Goal: Task Accomplishment & Management: Manage account settings

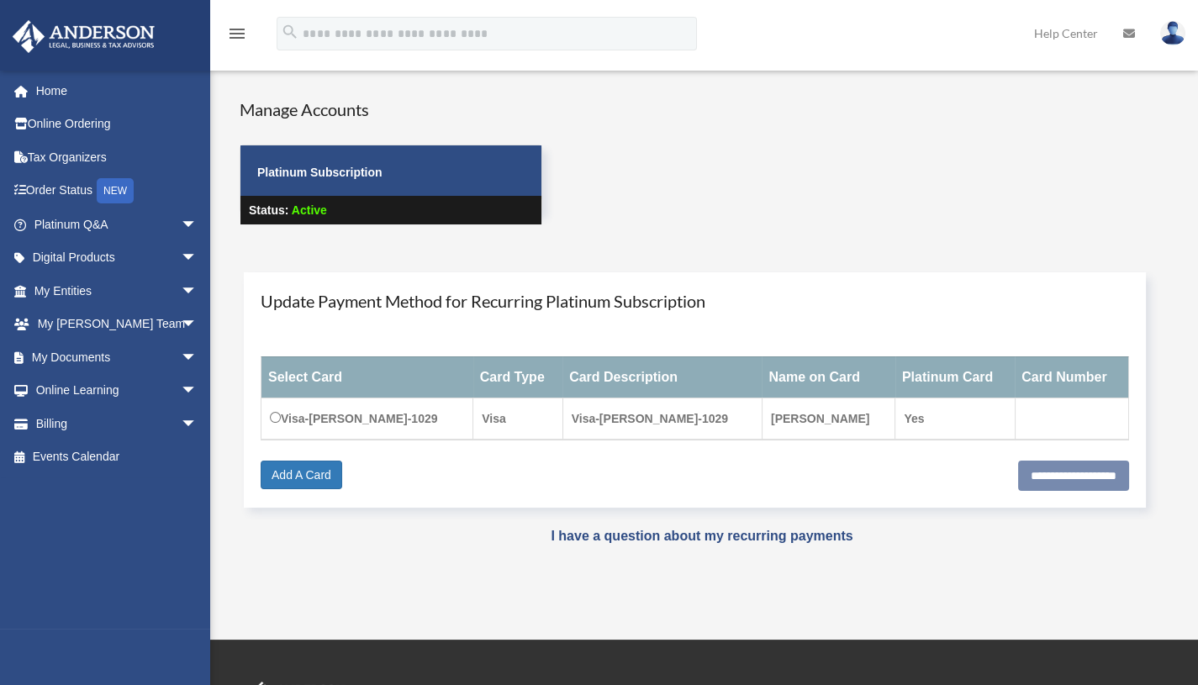
click at [181, 358] on span "arrow_drop_down" at bounding box center [198, 357] width 34 height 34
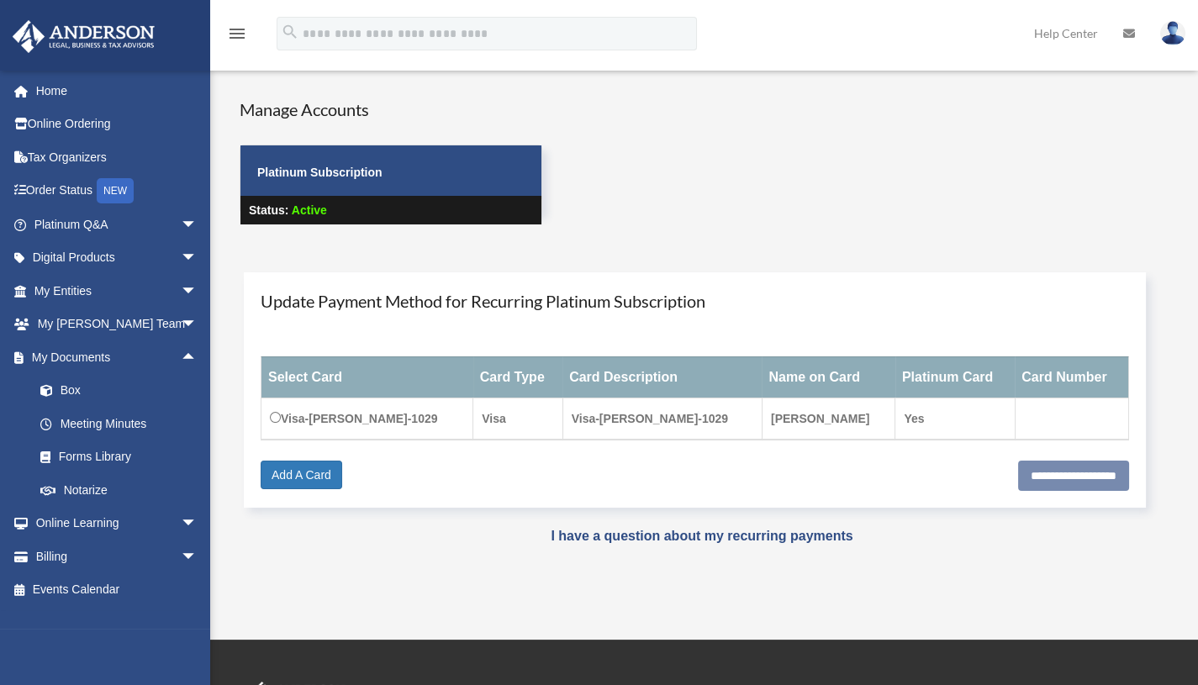
click at [82, 389] on link "Box" at bounding box center [123, 391] width 199 height 34
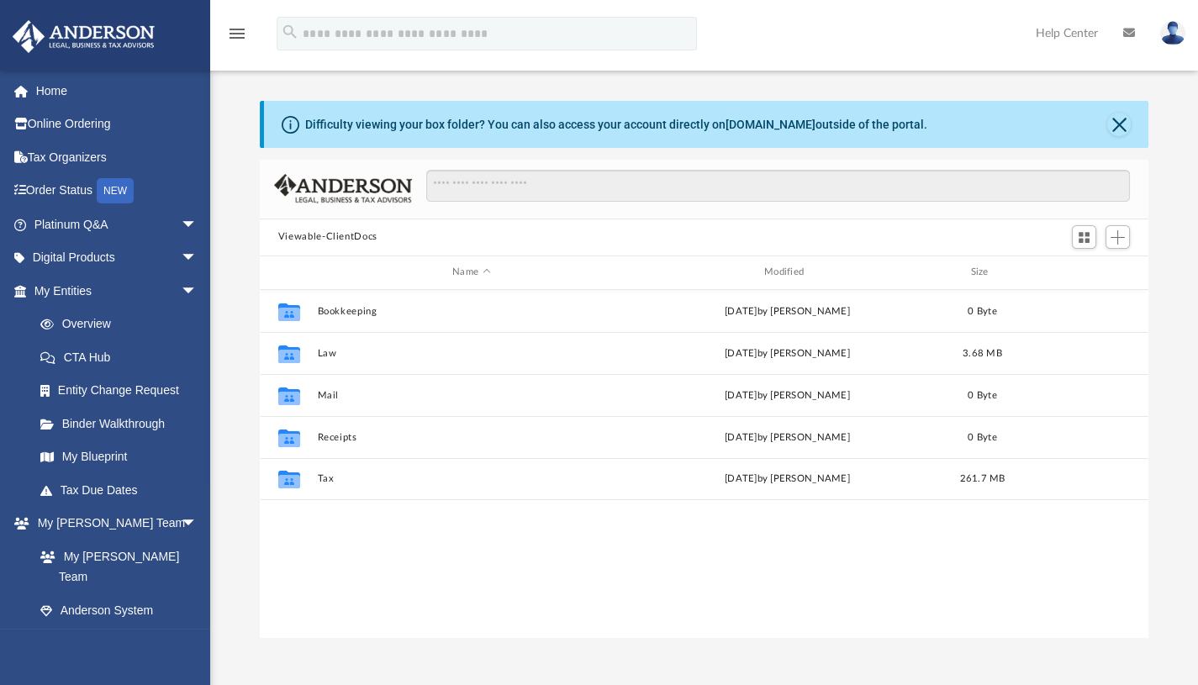
scroll to position [25, 0]
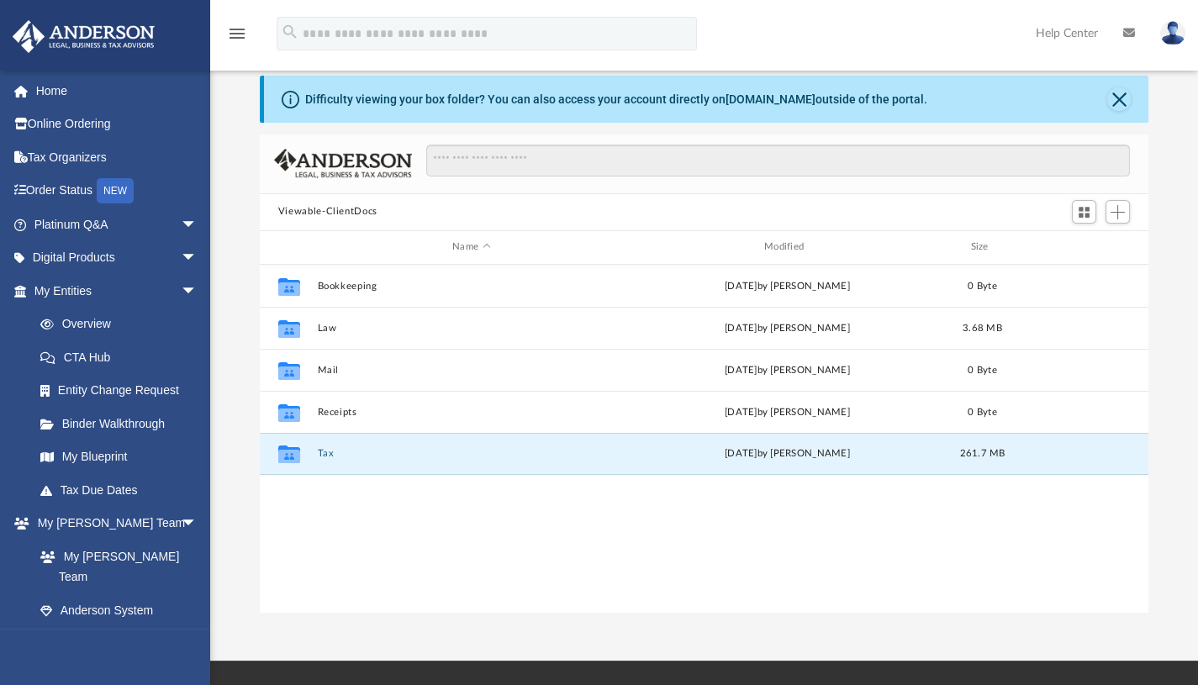
click at [333, 450] on button "Tax" at bounding box center [471, 453] width 308 height 11
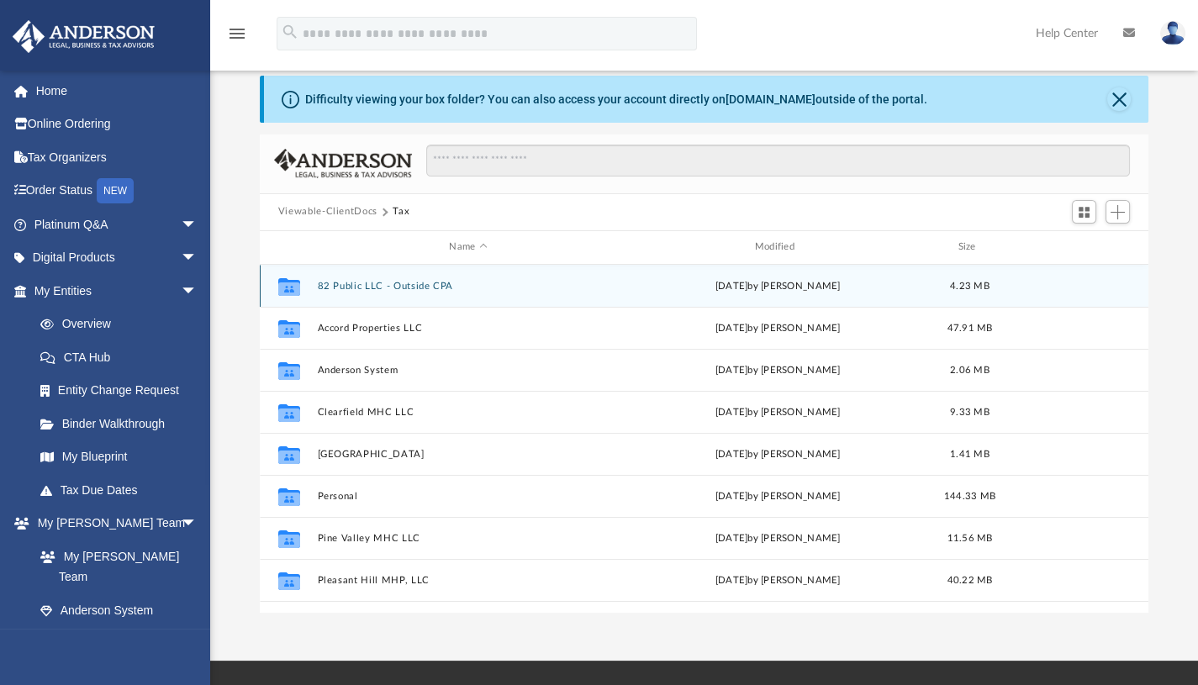
scroll to position [29, 0]
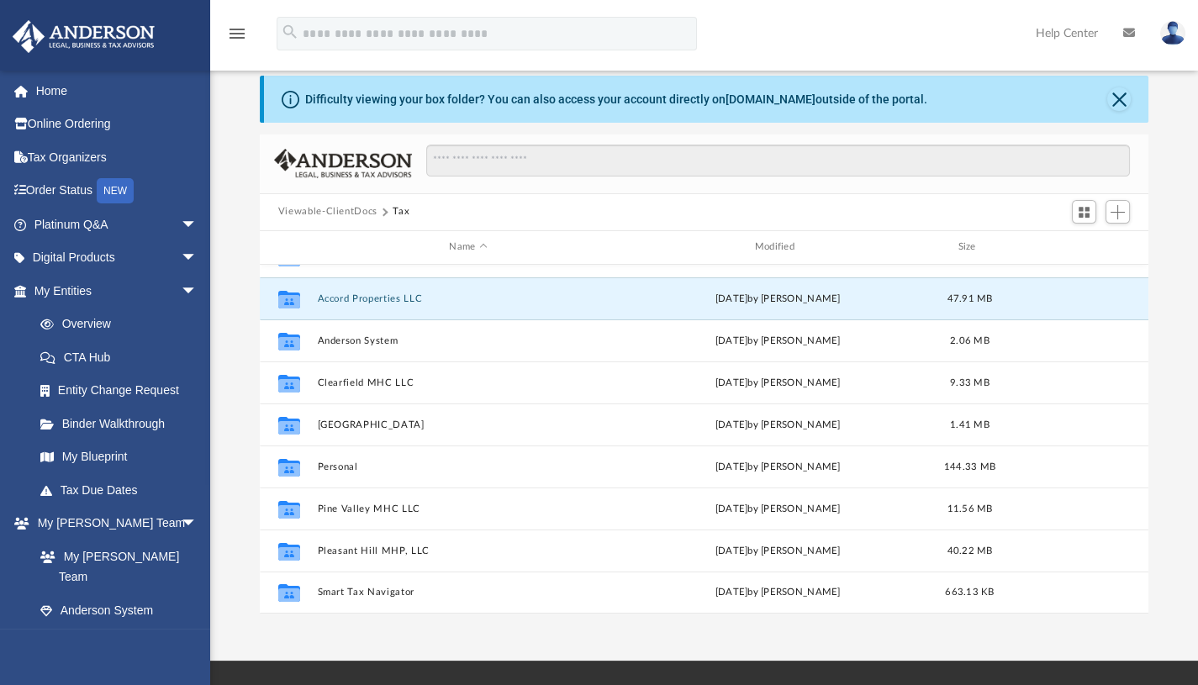
click at [367, 298] on button "Accord Properties LLC" at bounding box center [468, 297] width 302 height 11
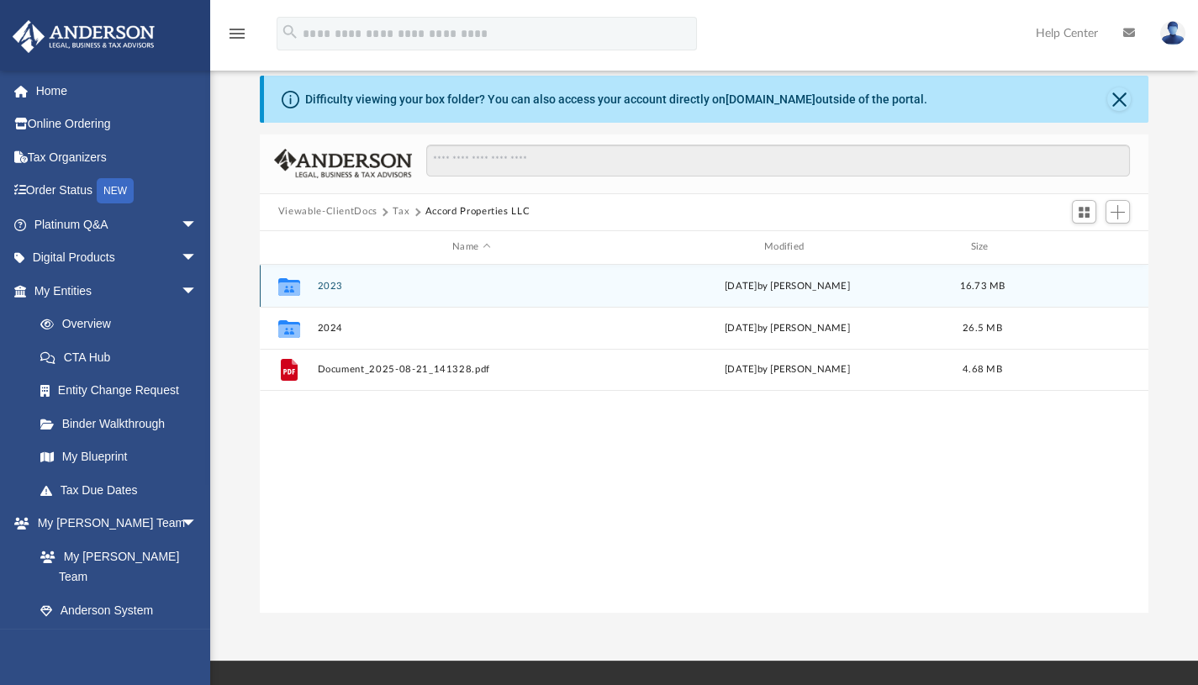
scroll to position [0, 0]
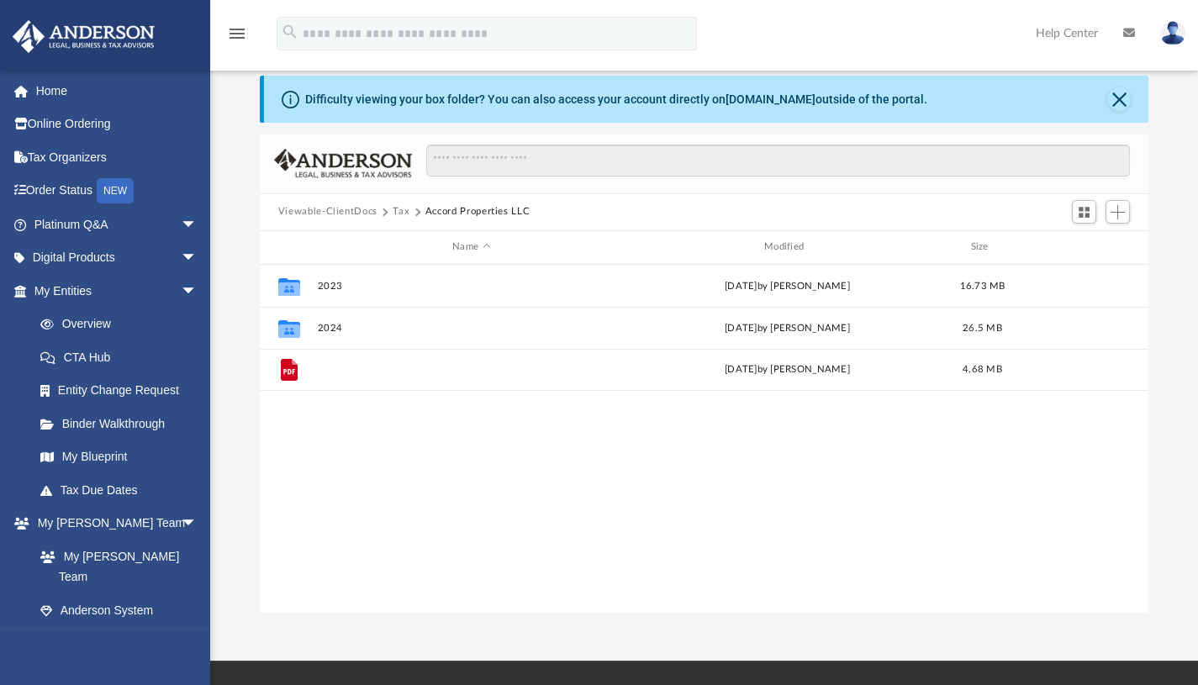
click at [382, 370] on button "Document_2025-08-21_141328.pdf" at bounding box center [471, 369] width 308 height 11
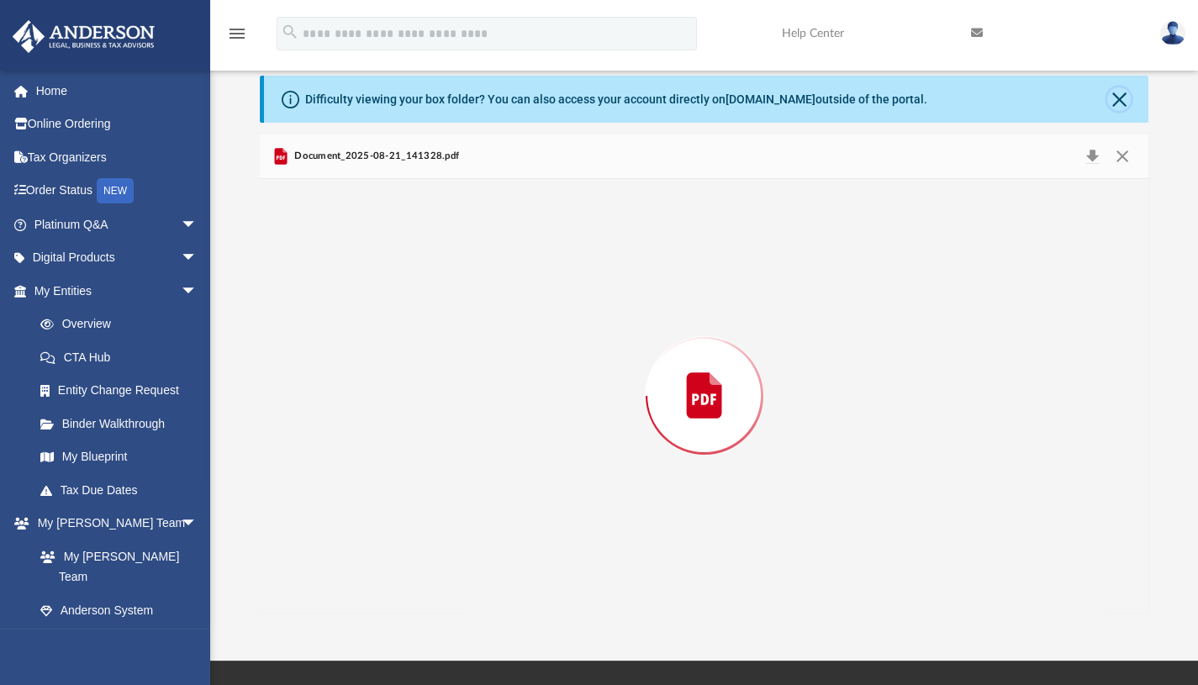
click at [1117, 98] on button "Close" at bounding box center [1119, 99] width 24 height 24
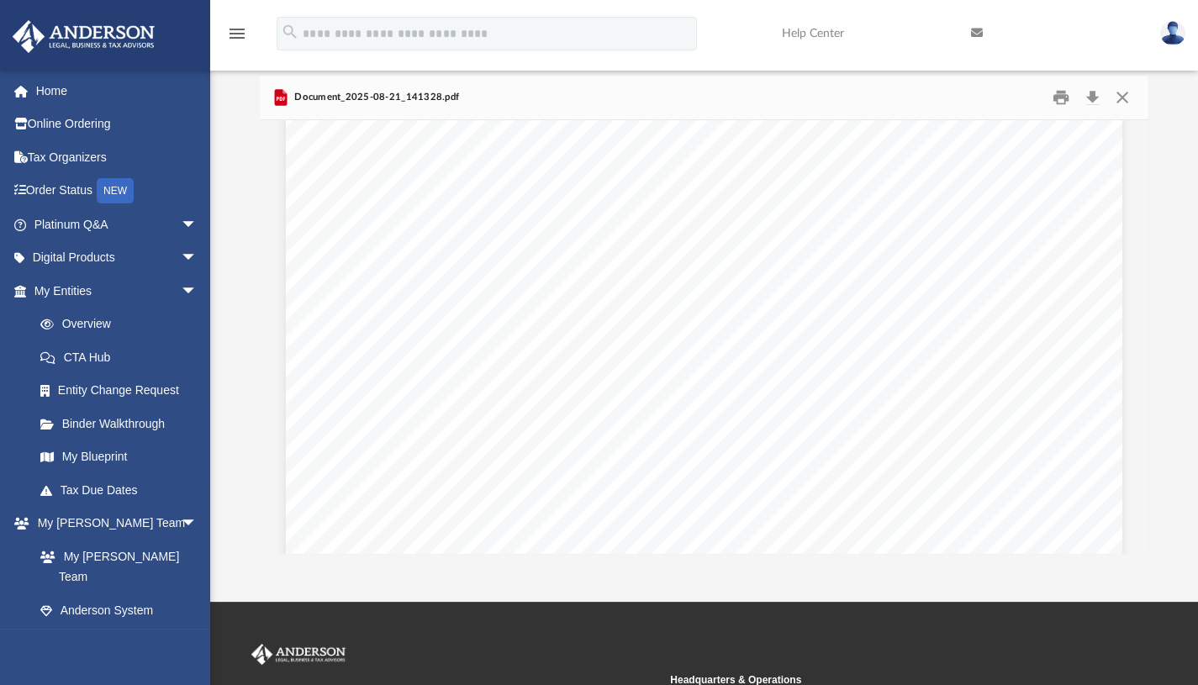
scroll to position [1293, 0]
click at [787, 241] on div "Page 2" at bounding box center [704, 482] width 837 height 1074
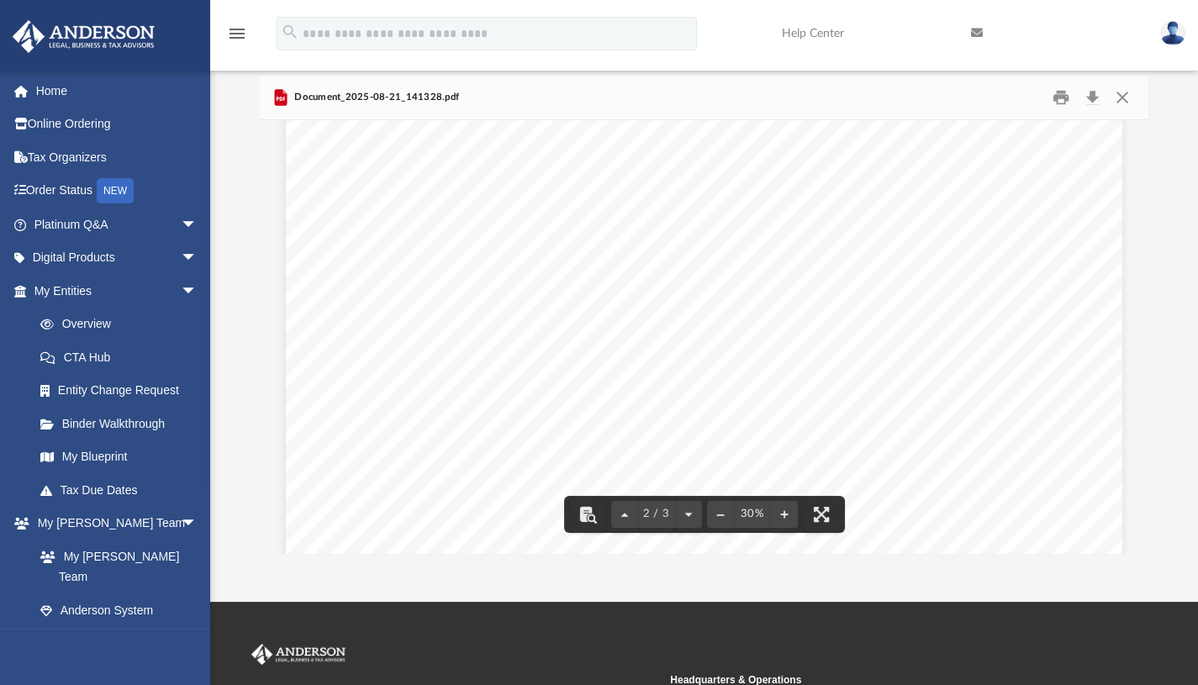
click at [776, 268] on div "Page 2" at bounding box center [704, 482] width 837 height 1074
click at [822, 514] on button "File preview" at bounding box center [821, 514] width 37 height 37
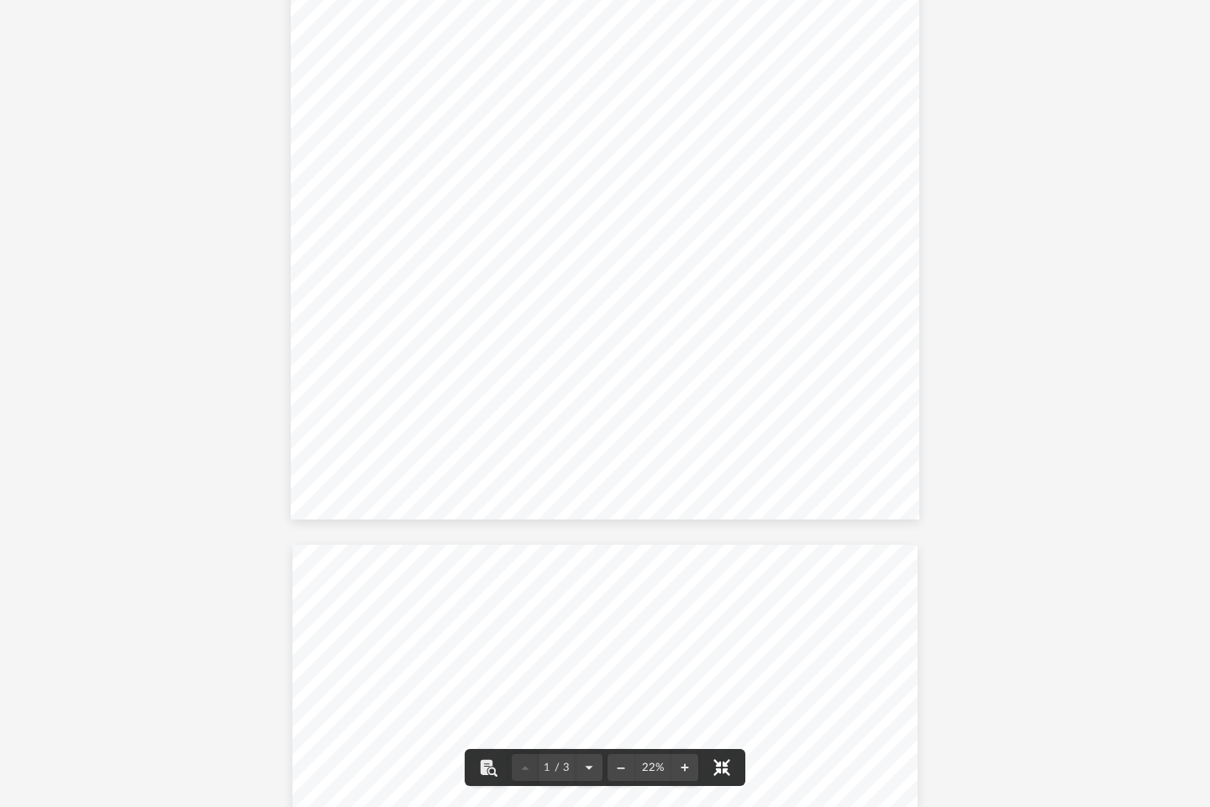
scroll to position [299, 0]
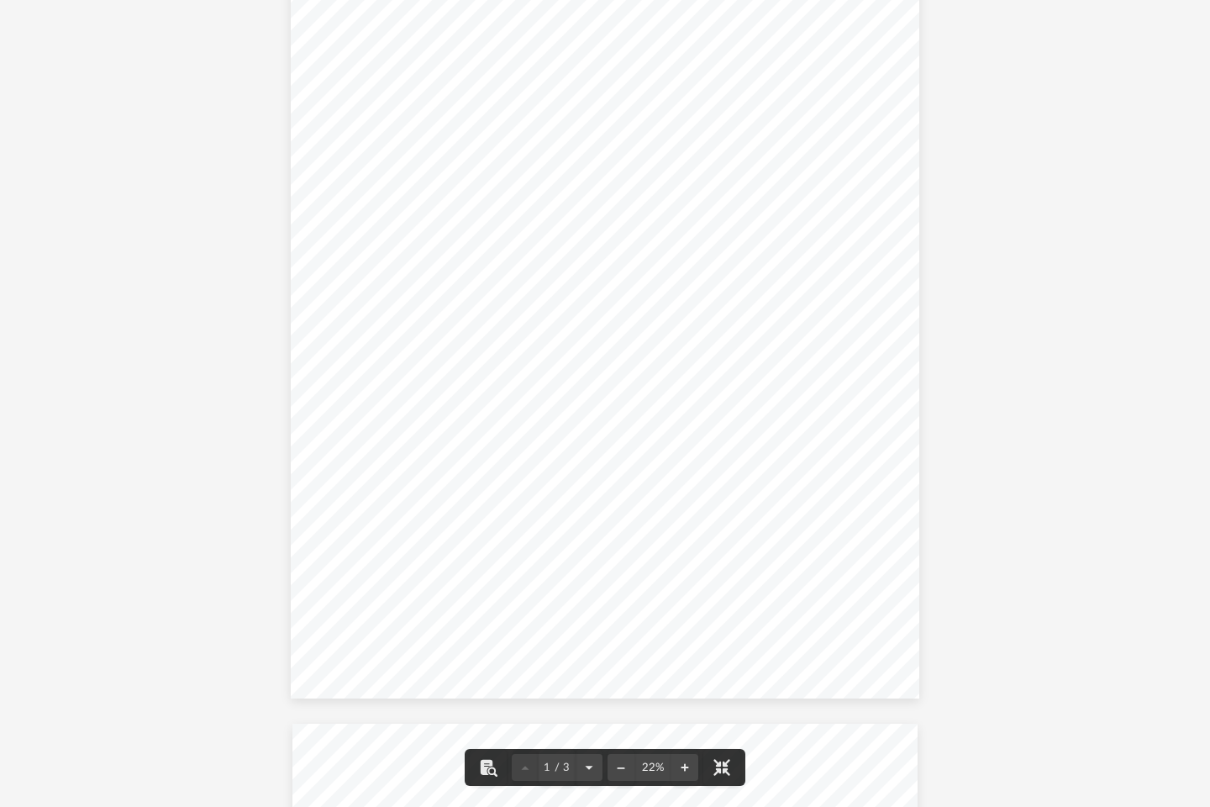
scroll to position [0, 0]
click at [600, 578] on div "Page 1" at bounding box center [605, 416] width 629 height 807
click at [381, 263] on div "Page 1" at bounding box center [605, 416] width 629 height 807
drag, startPoint x: 381, startPoint y: 263, endPoint x: 736, endPoint y: 177, distance: 365.7
click at [736, 177] on div "Page 1" at bounding box center [605, 416] width 629 height 807
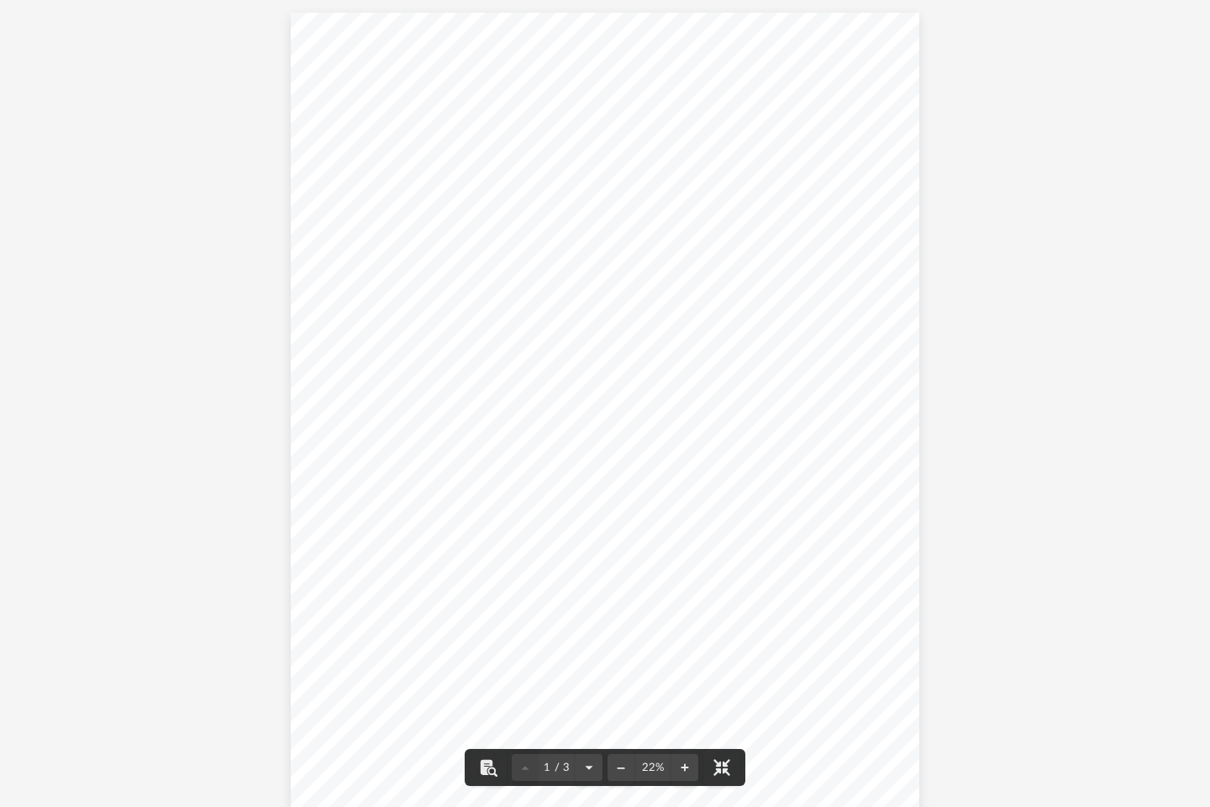
click at [548, 684] on span "1 / 3" at bounding box center [557, 767] width 37 height 11
click at [591, 684] on button "File preview" at bounding box center [589, 761] width 27 height 37
click at [591, 684] on button "File preview" at bounding box center [589, 767] width 27 height 37
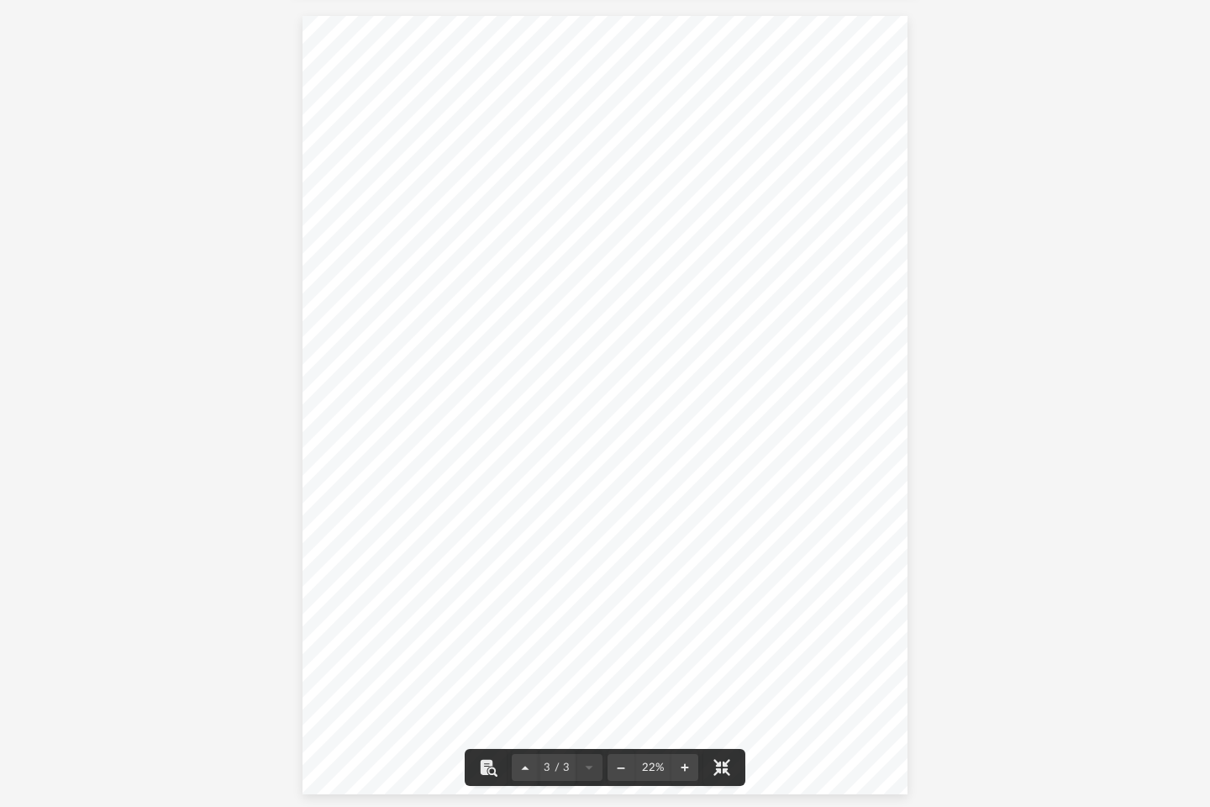
click at [591, 684] on div "3 / 3" at bounding box center [557, 767] width 91 height 27
click at [624, 684] on button "File preview" at bounding box center [621, 767] width 27 height 37
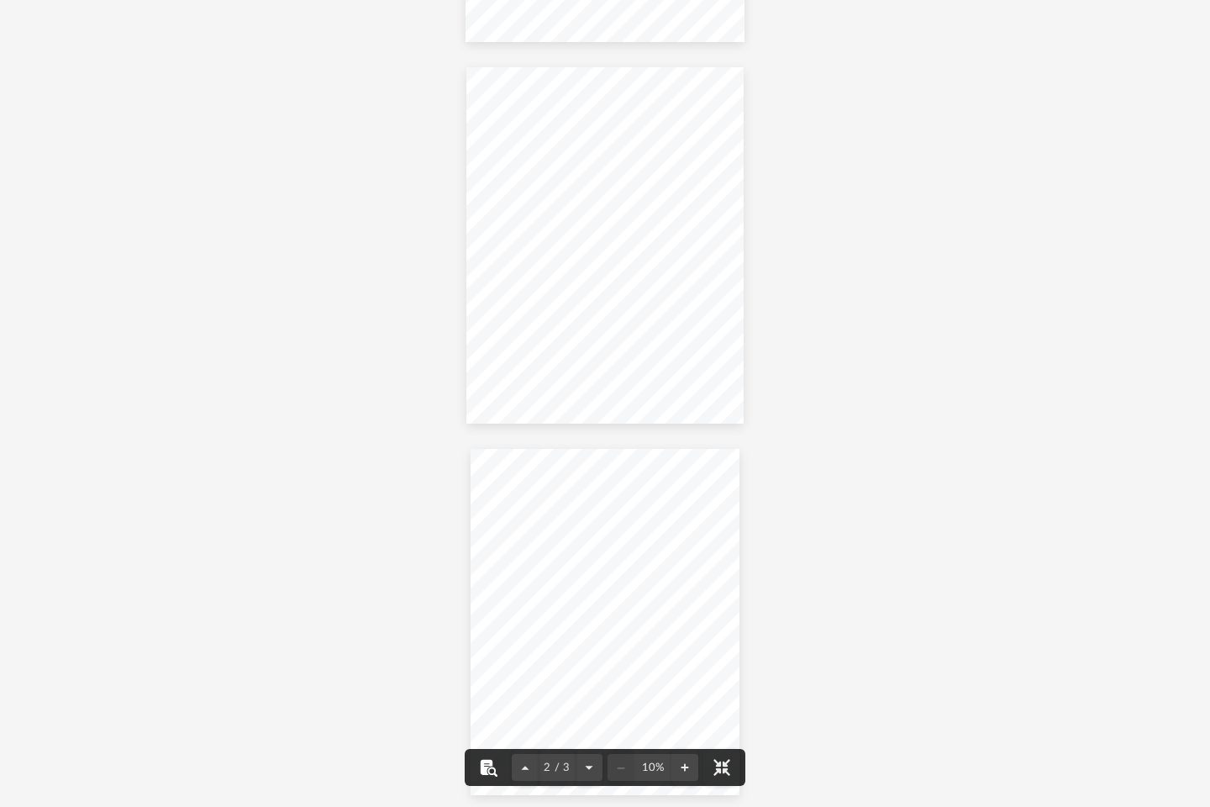
click at [493, 684] on button "File preview" at bounding box center [488, 767] width 37 height 37
click at [724, 684] on button "File preview" at bounding box center [721, 767] width 37 height 37
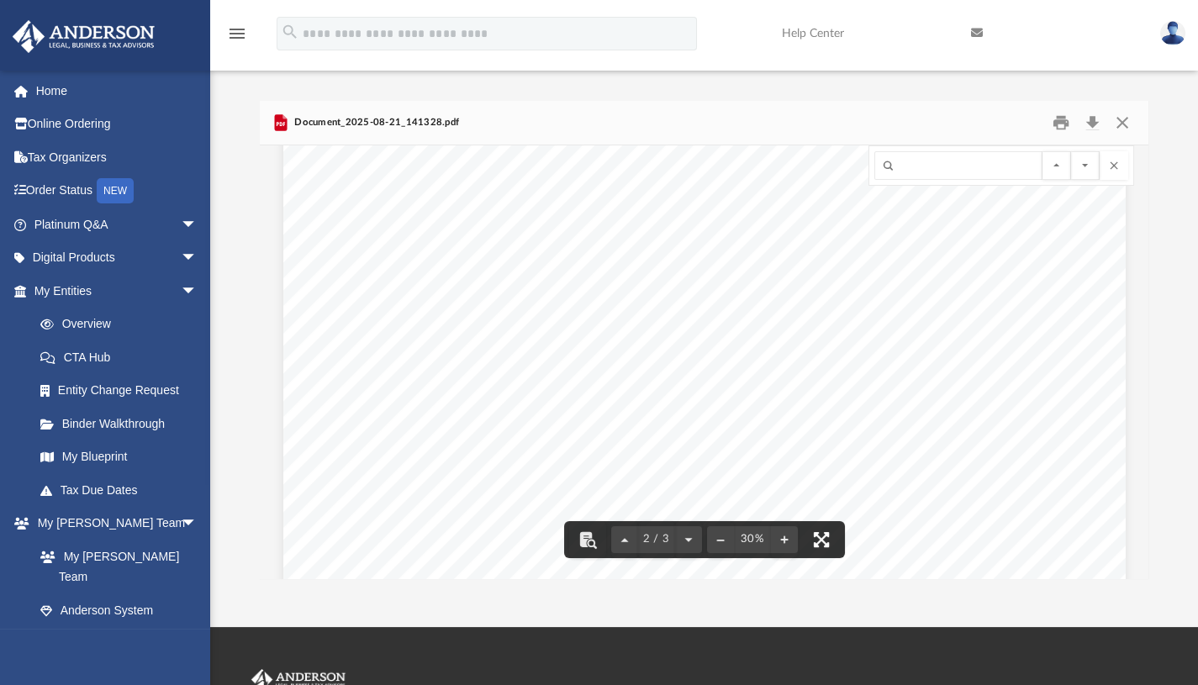
scroll to position [1365, 0]
click at [1056, 166] on button "File preview" at bounding box center [1056, 165] width 29 height 29
click at [1088, 166] on button "File preview" at bounding box center [1085, 165] width 29 height 29
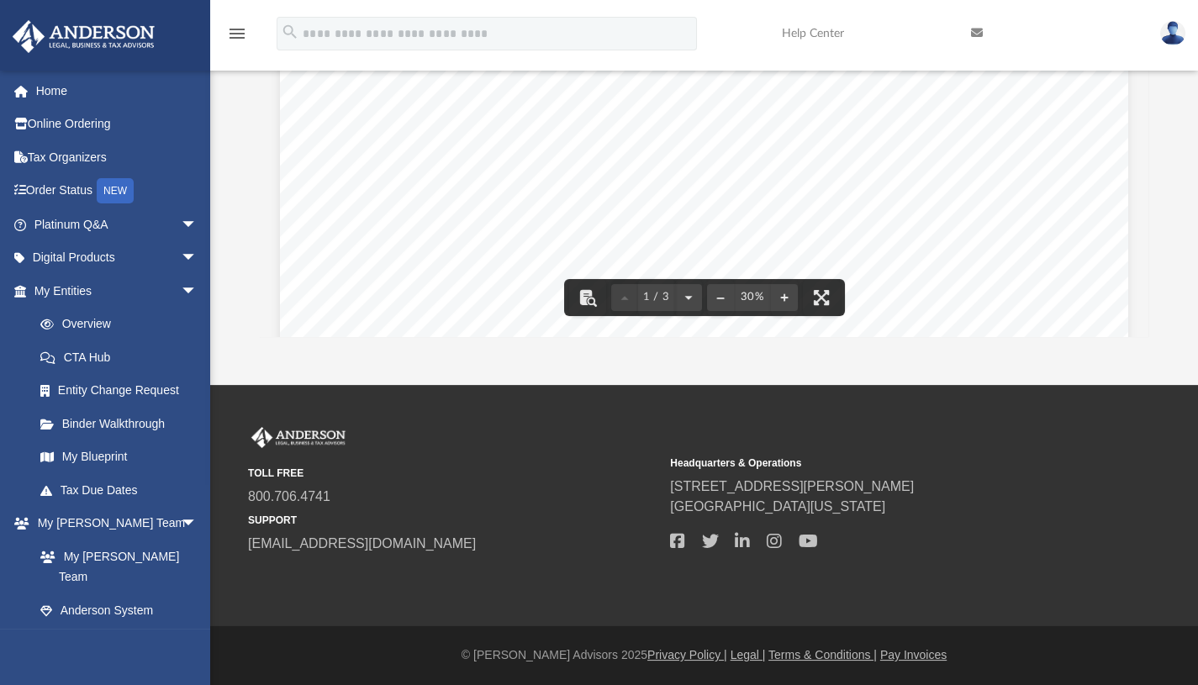
scroll to position [0, 0]
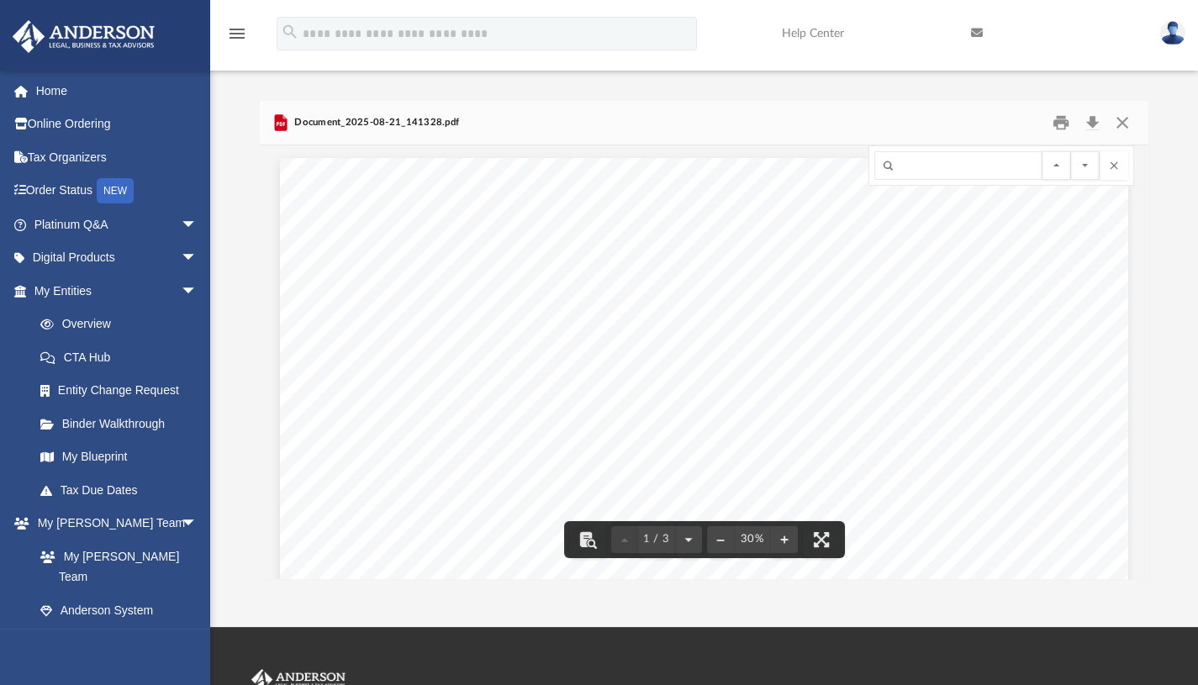
click at [1116, 165] on button "File preview" at bounding box center [1113, 165] width 29 height 29
click at [1122, 127] on button "Close" at bounding box center [1122, 122] width 30 height 26
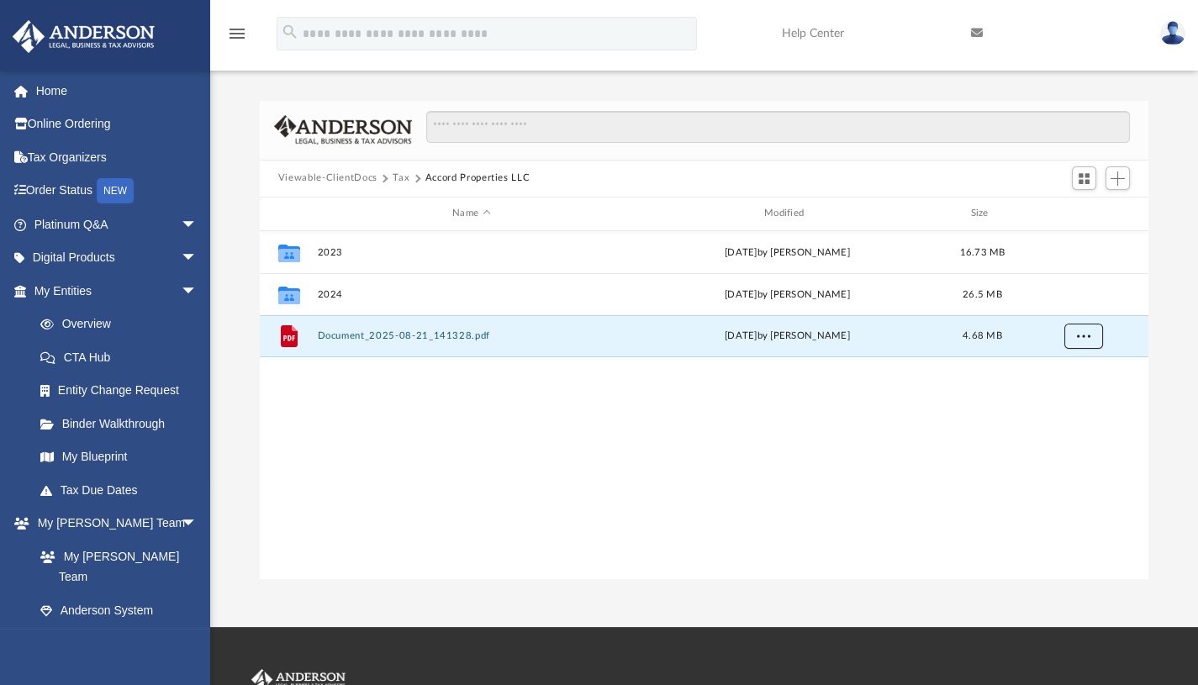
click at [1076, 345] on button "More options" at bounding box center [1082, 336] width 39 height 25
click at [1086, 177] on span "Switch to Grid View" at bounding box center [1084, 178] width 14 height 14
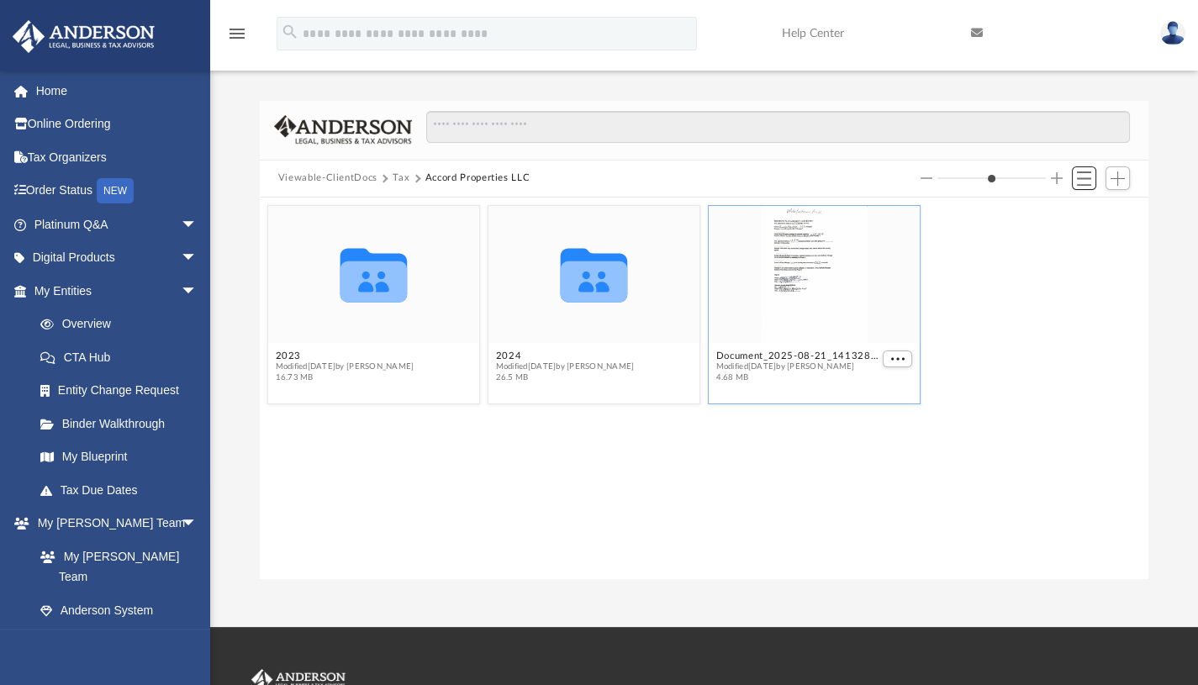
scroll to position [370, 876]
click at [1086, 177] on span "Switch to List View" at bounding box center [1084, 178] width 14 height 14
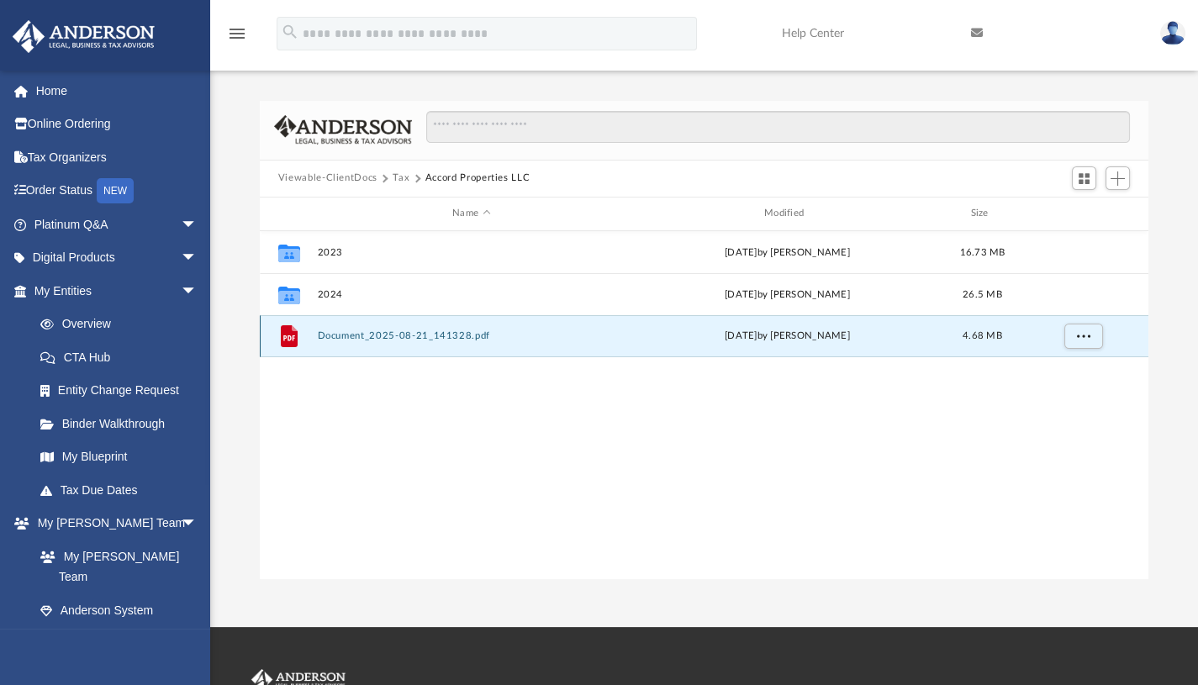
click at [457, 350] on div "File Document_2025-08-21_141328.pdf [DATE] by [PERSON_NAME] 4.68 MB" at bounding box center [704, 336] width 888 height 42
click at [277, 340] on icon "File" at bounding box center [289, 336] width 27 height 27
drag, startPoint x: 279, startPoint y: 344, endPoint x: 405, endPoint y: 411, distance: 142.9
click at [405, 411] on div "Collaborated Folder 2023 [DATE] by [PERSON_NAME] 16.73 MB Collaborated Folder 2…" at bounding box center [704, 405] width 888 height 349
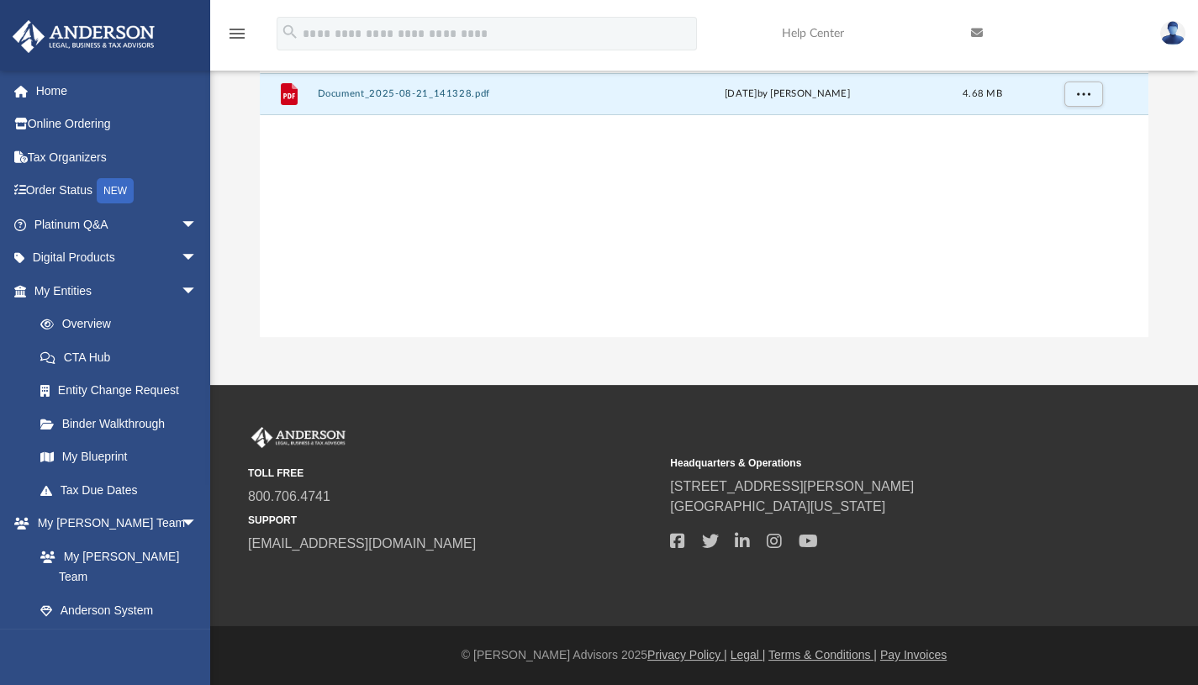
scroll to position [0, 0]
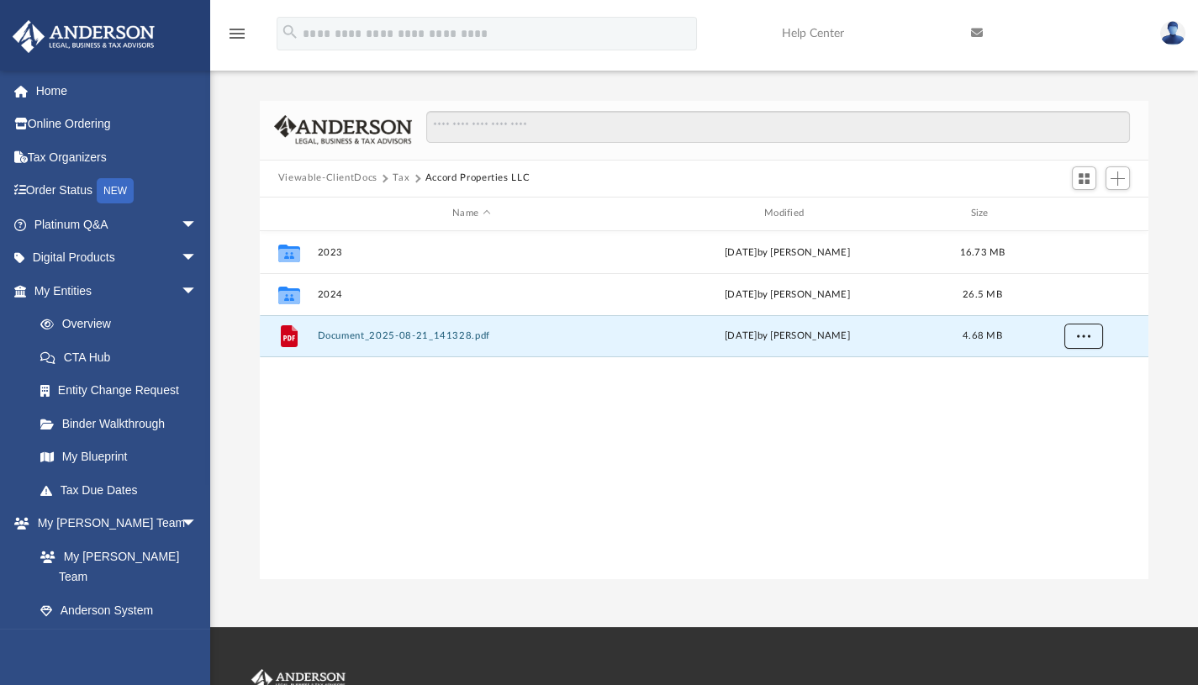
click at [1082, 330] on span "More options" at bounding box center [1082, 334] width 13 height 9
click at [1050, 375] on li "Preview" at bounding box center [1067, 370] width 49 height 18
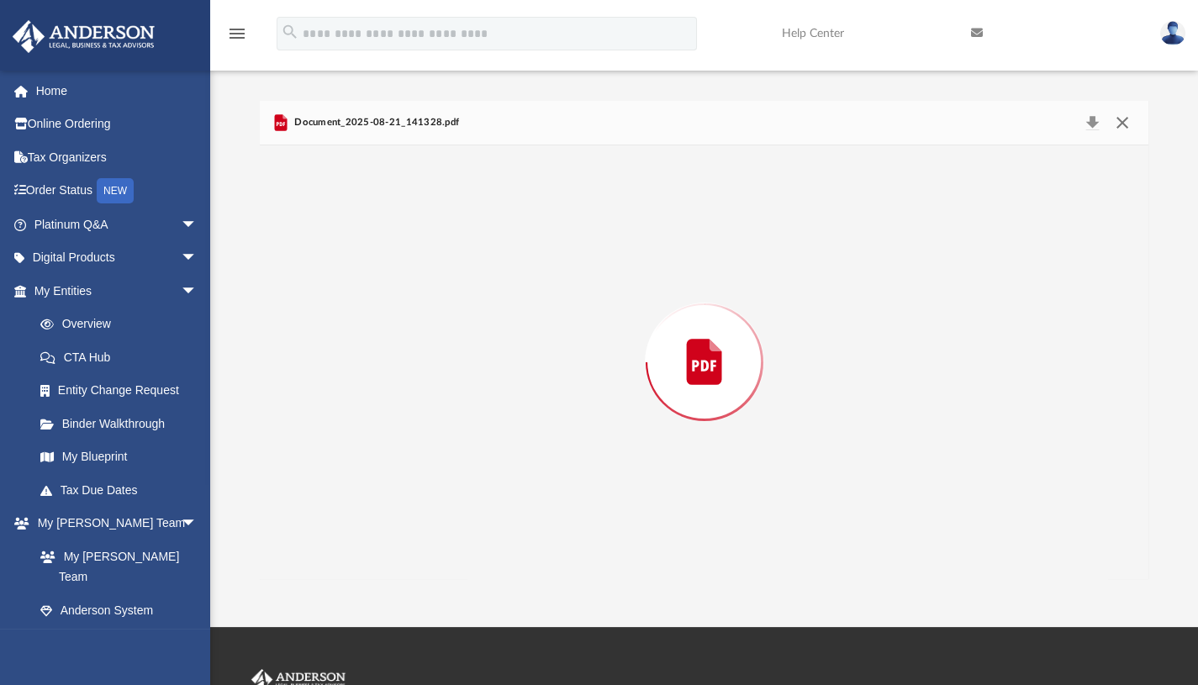
click at [1124, 126] on button "Close" at bounding box center [1122, 123] width 30 height 24
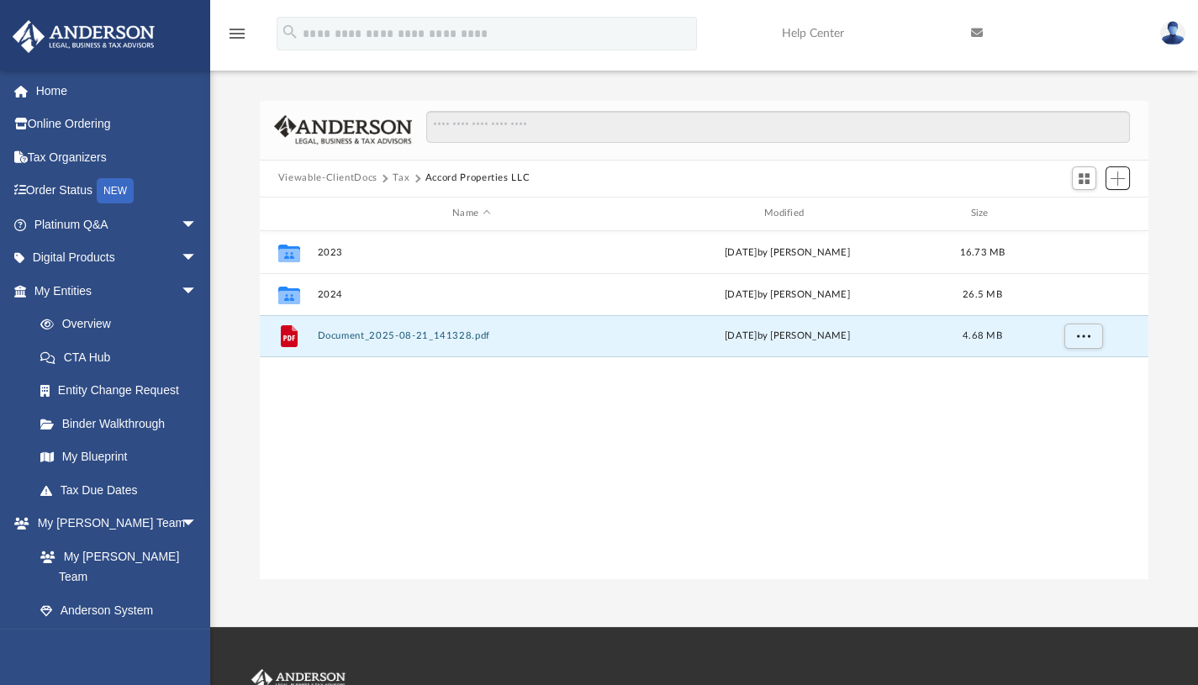
click at [1116, 179] on span "Add" at bounding box center [1117, 178] width 14 height 14
click at [1088, 208] on li "Upload" at bounding box center [1094, 212] width 54 height 18
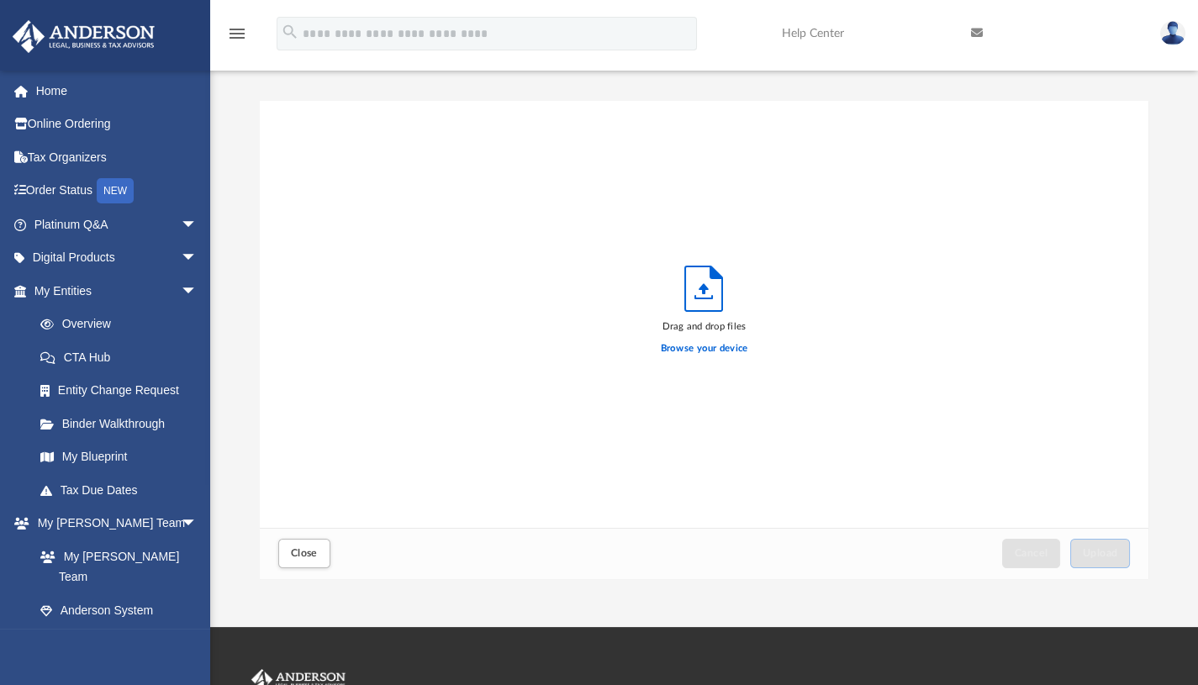
scroll to position [414, 876]
click at [702, 350] on label "Browse your device" at bounding box center [704, 348] width 87 height 15
click at [0, 0] on input "Browse your device" at bounding box center [0, 0] width 0 height 0
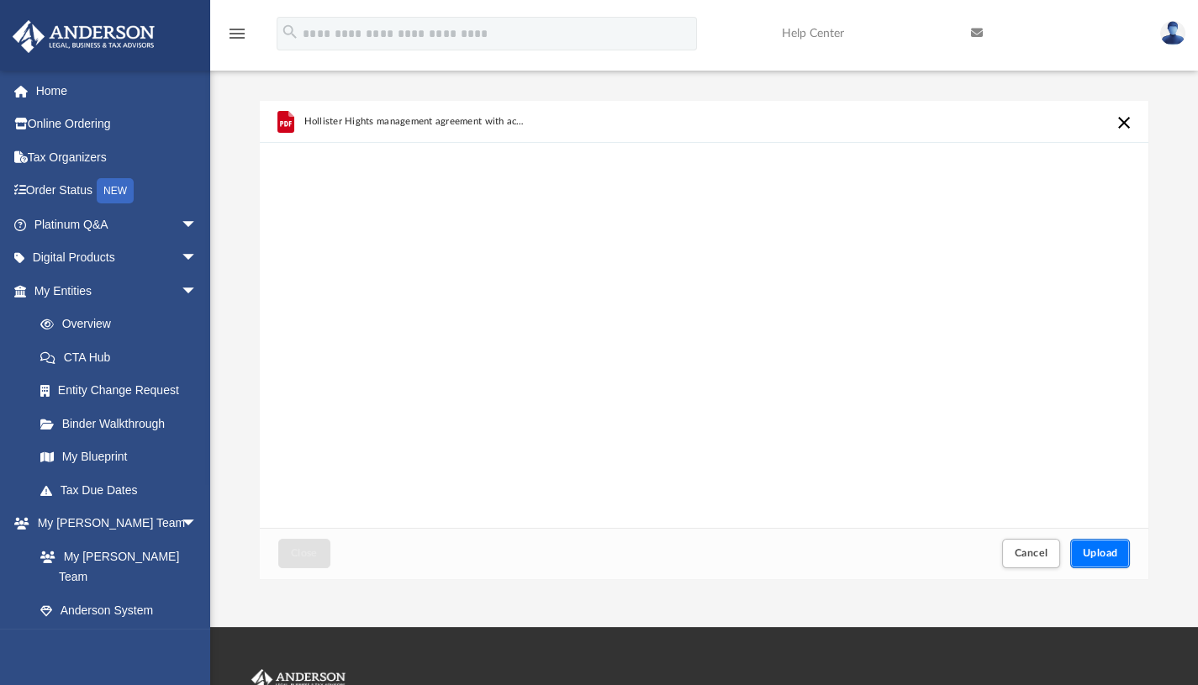
click at [1098, 551] on span "Upload" at bounding box center [1099, 553] width 35 height 10
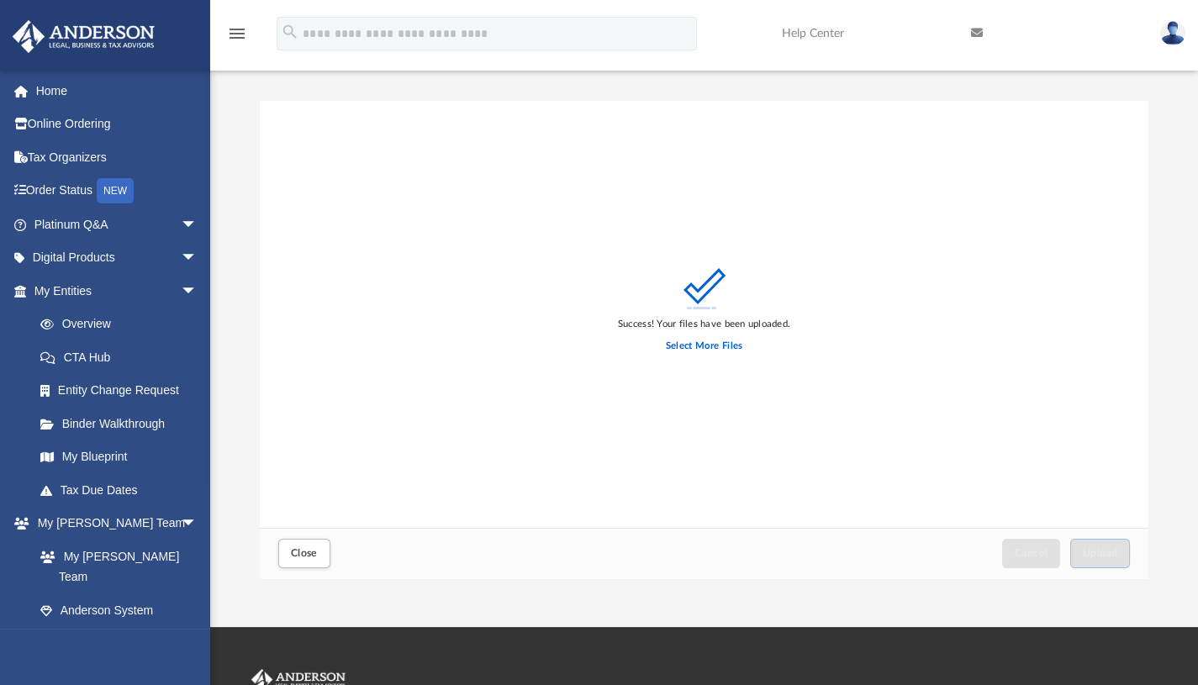
click at [428, 255] on div "Success! Your files have been uploaded. Select More Files" at bounding box center [704, 314] width 889 height 427
click at [304, 554] on span "Close" at bounding box center [304, 553] width 27 height 10
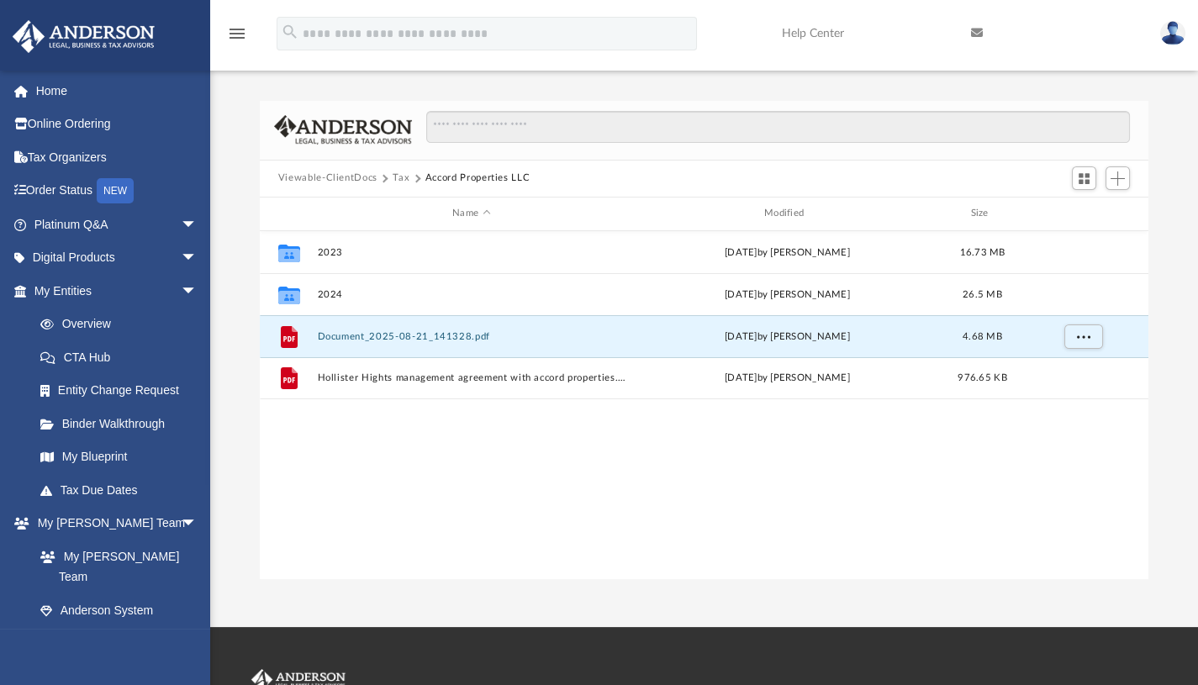
click at [416, 179] on span at bounding box center [416, 179] width 8 height 8
click at [396, 179] on button "Tax" at bounding box center [400, 178] width 17 height 15
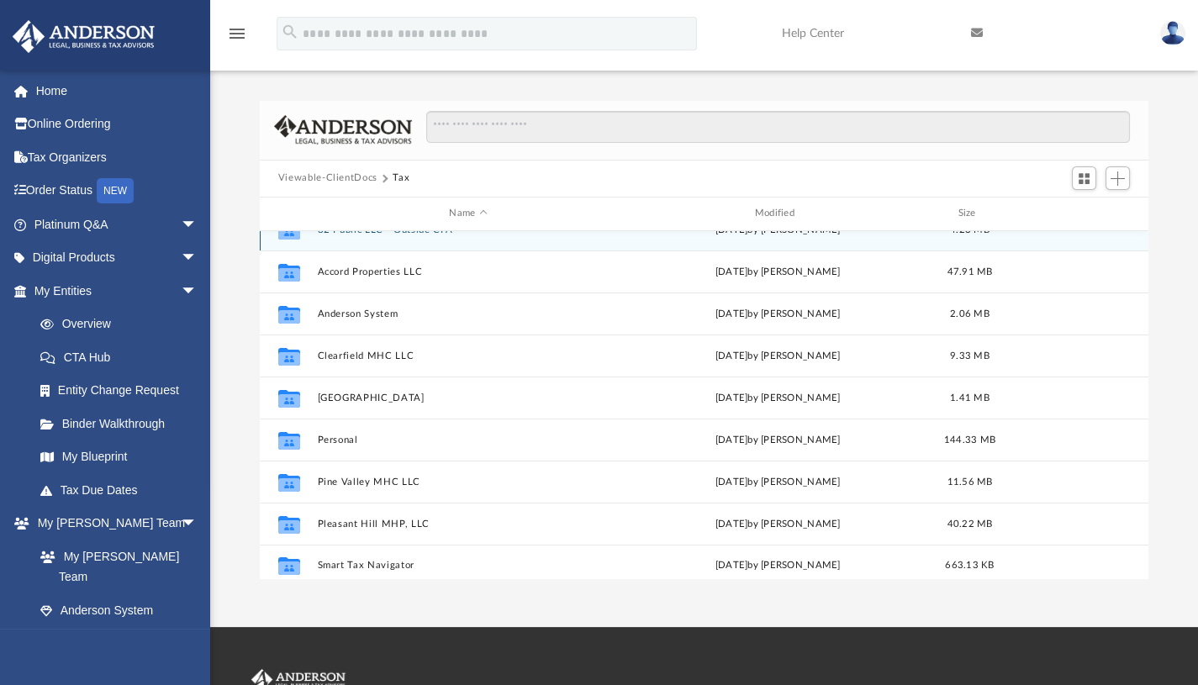
scroll to position [29, 0]
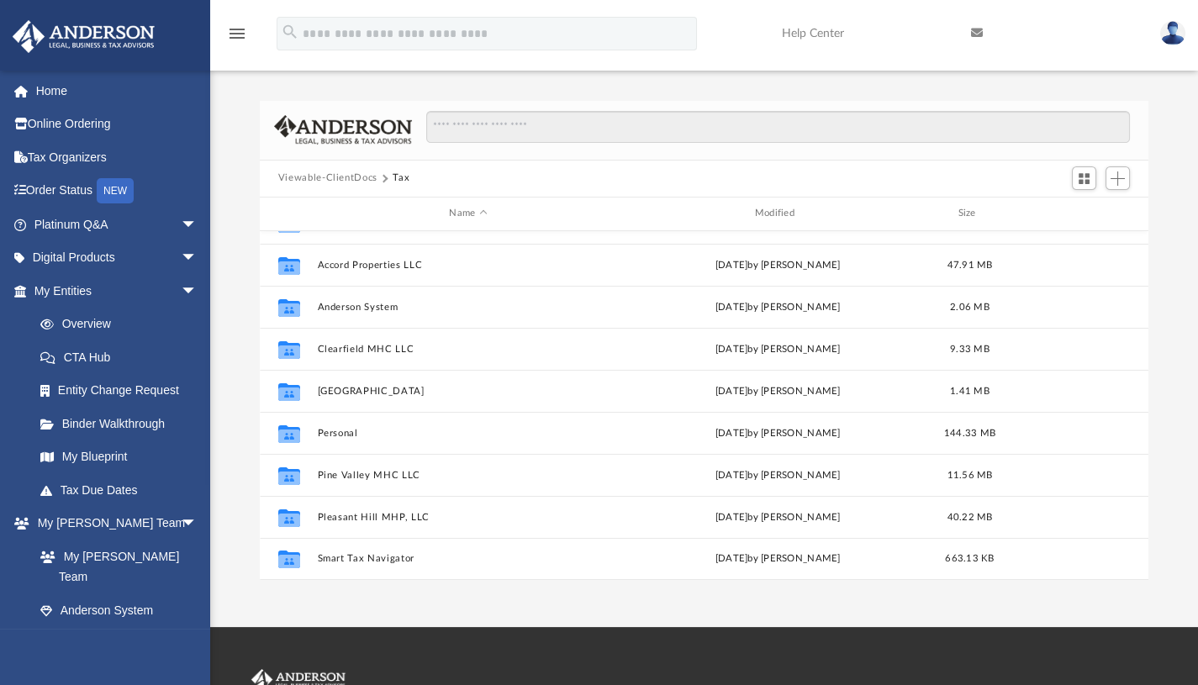
click at [677, 192] on div "Viewable-ClientDocs Tax" at bounding box center [704, 179] width 889 height 37
